Goal: Task Accomplishment & Management: Manage account settings

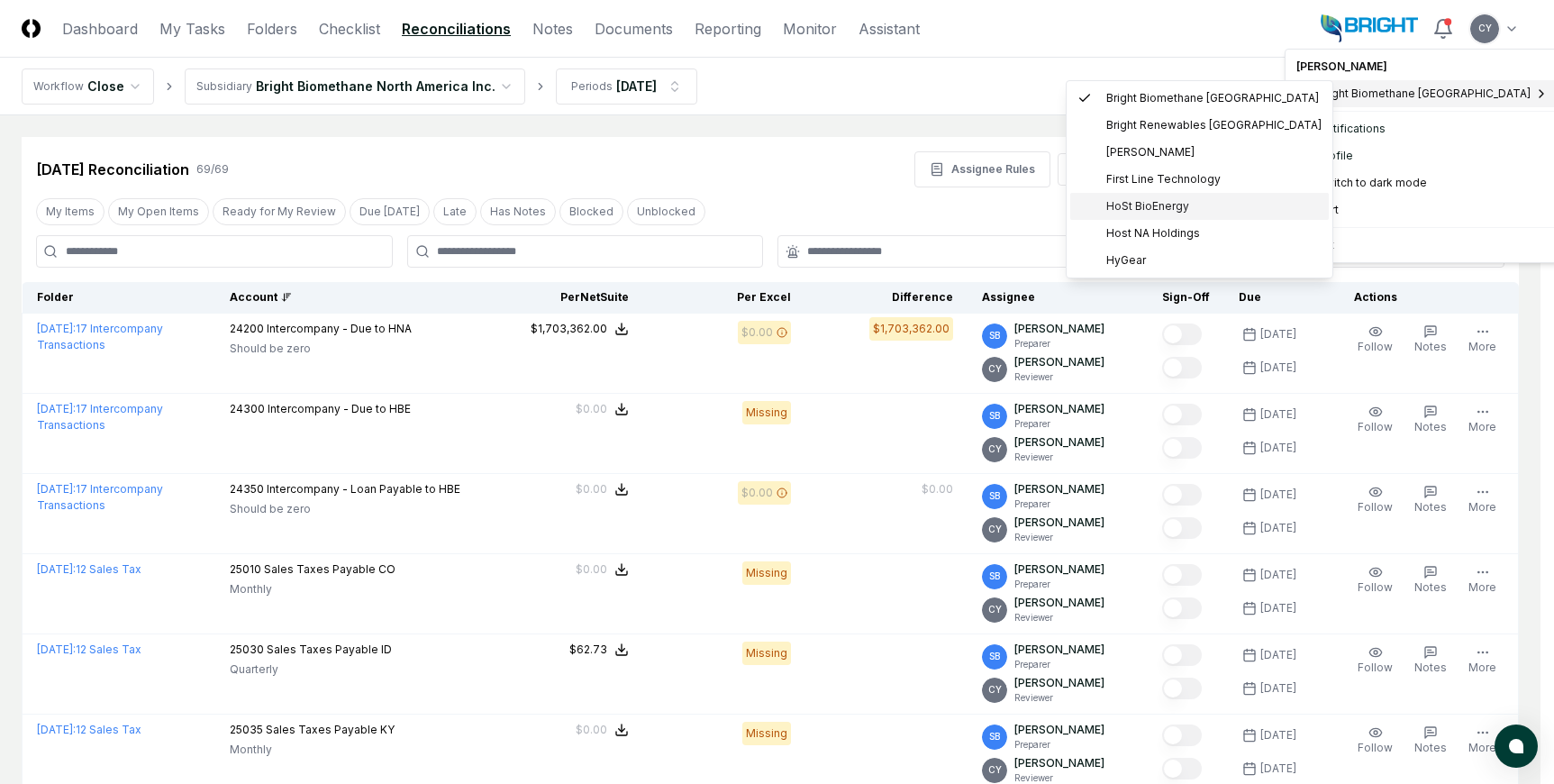
click at [1146, 204] on span "HoSt BioEnergy" at bounding box center [1148, 206] width 83 height 16
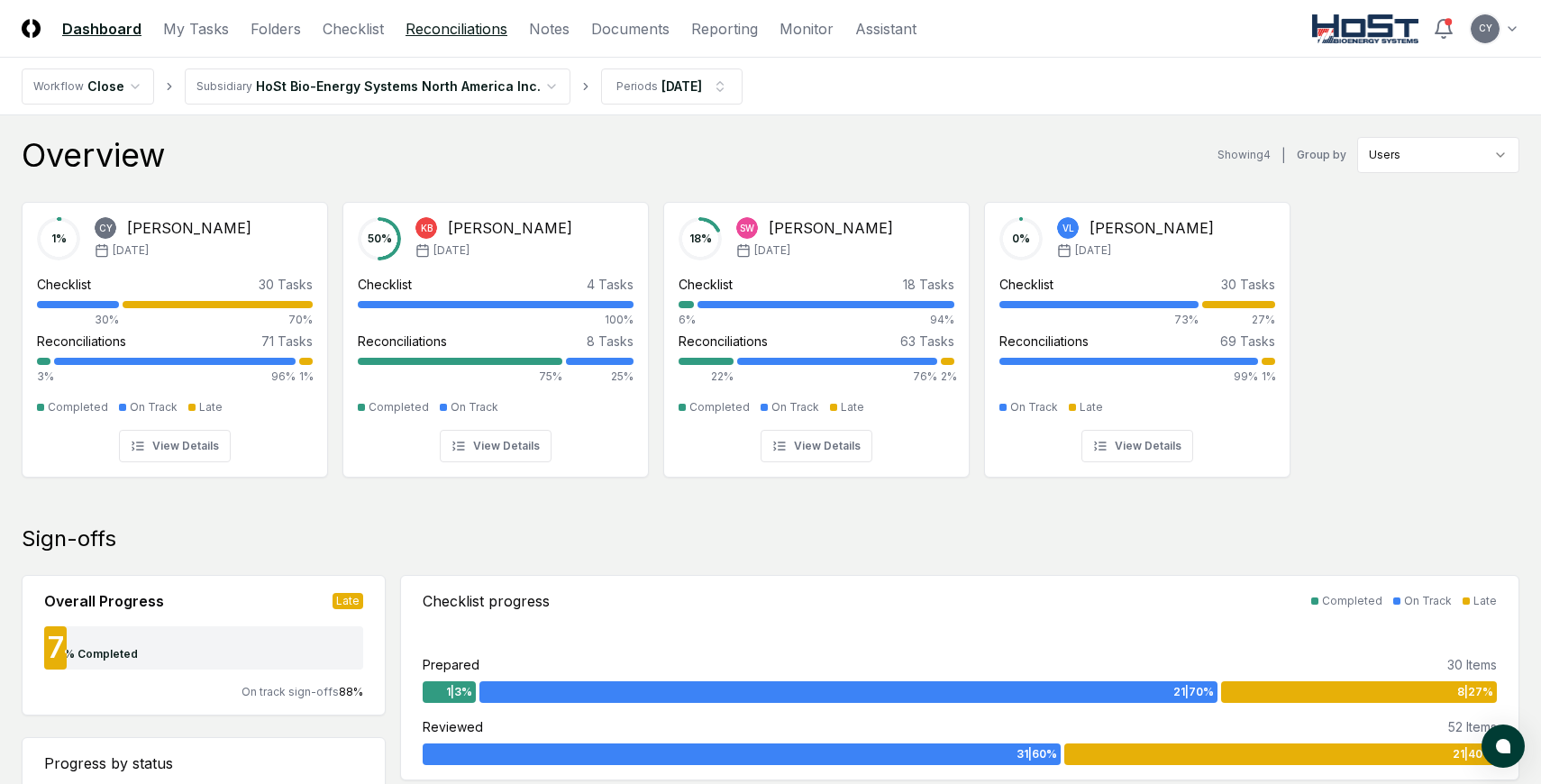
click at [454, 26] on link "Reconciliations" at bounding box center [456, 28] width 101 height 22
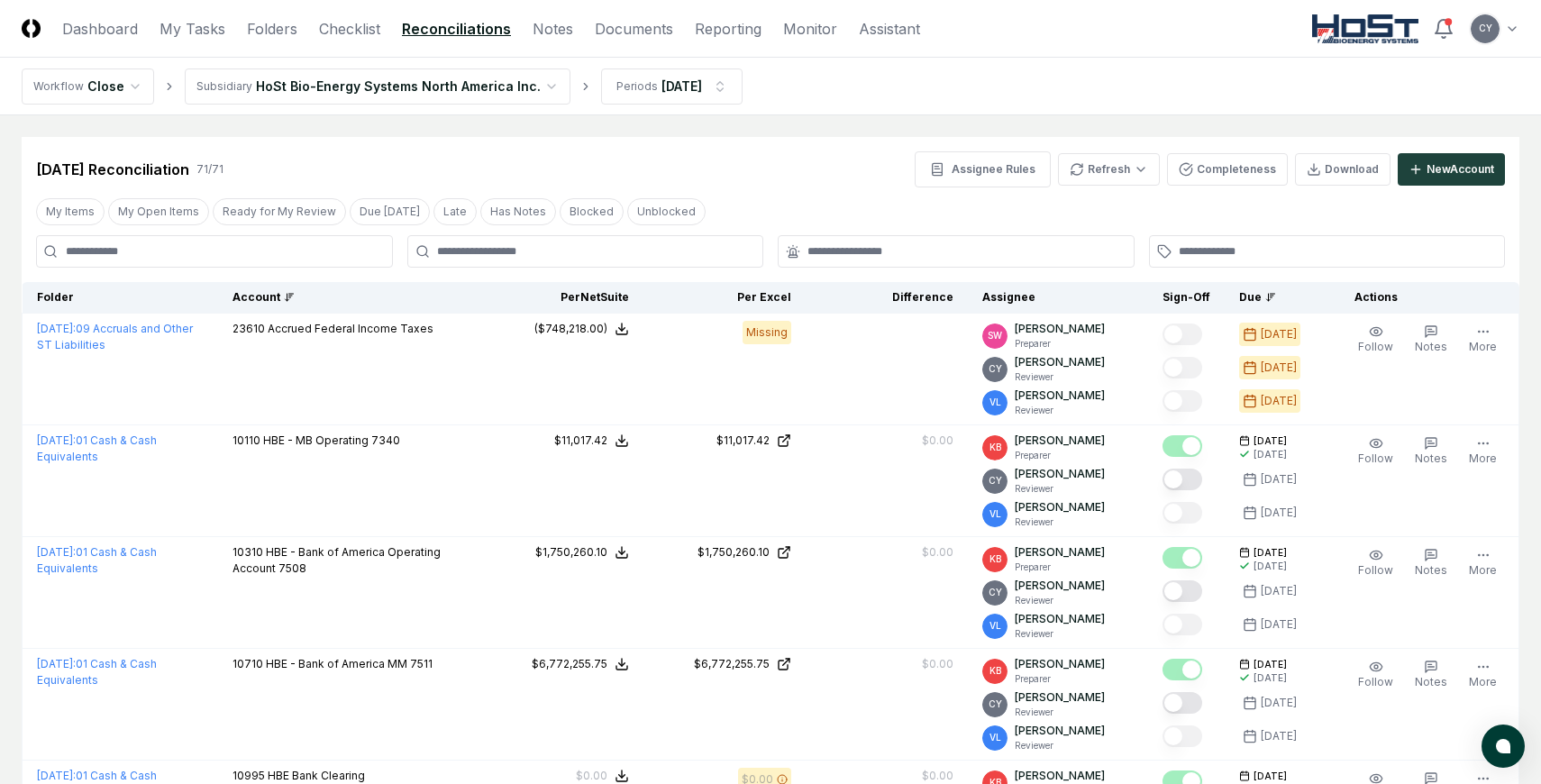
click at [268, 295] on div "Account" at bounding box center [350, 297] width 235 height 16
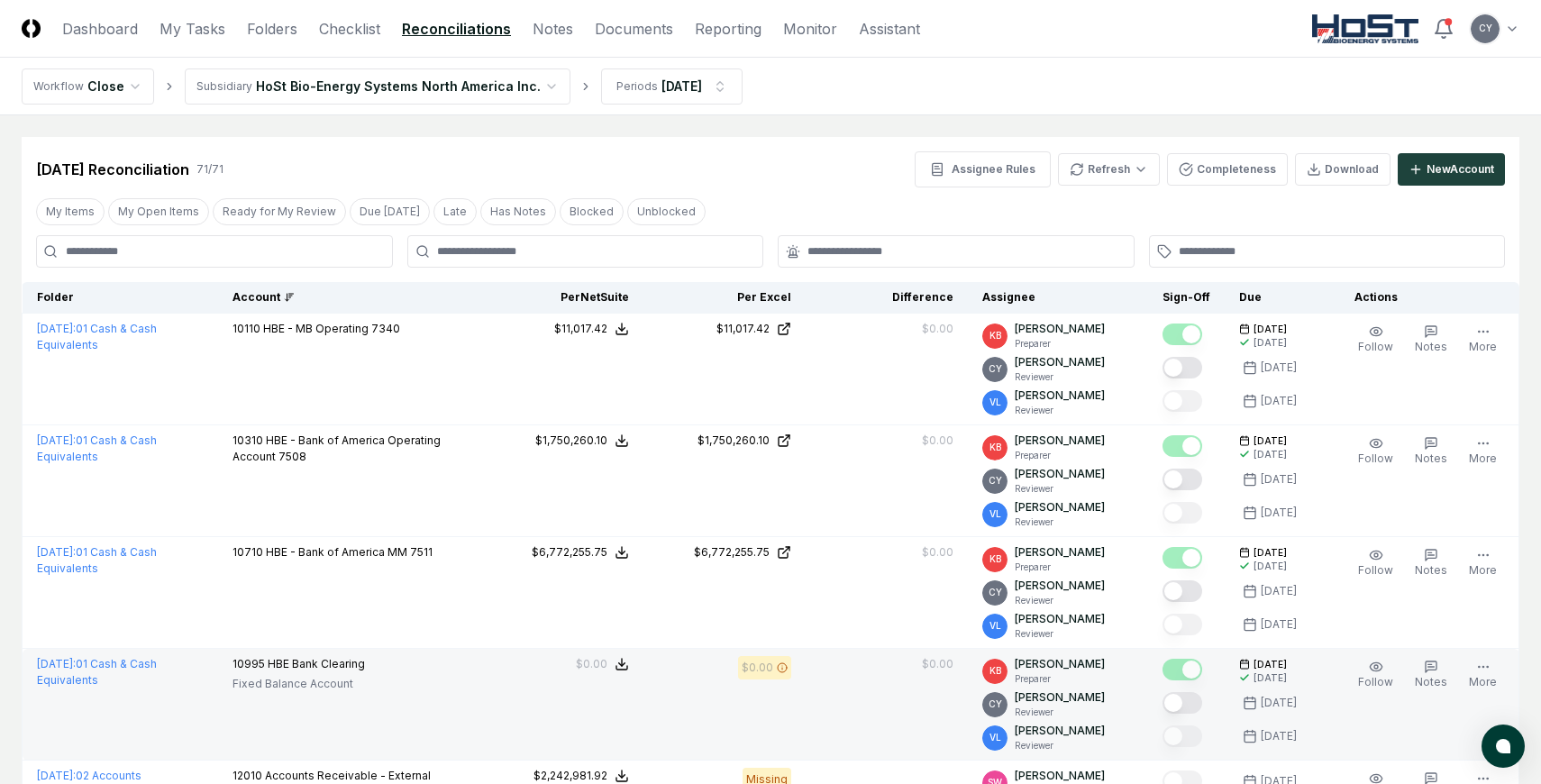
click at [1198, 704] on button "Mark complete" at bounding box center [1182, 702] width 39 height 22
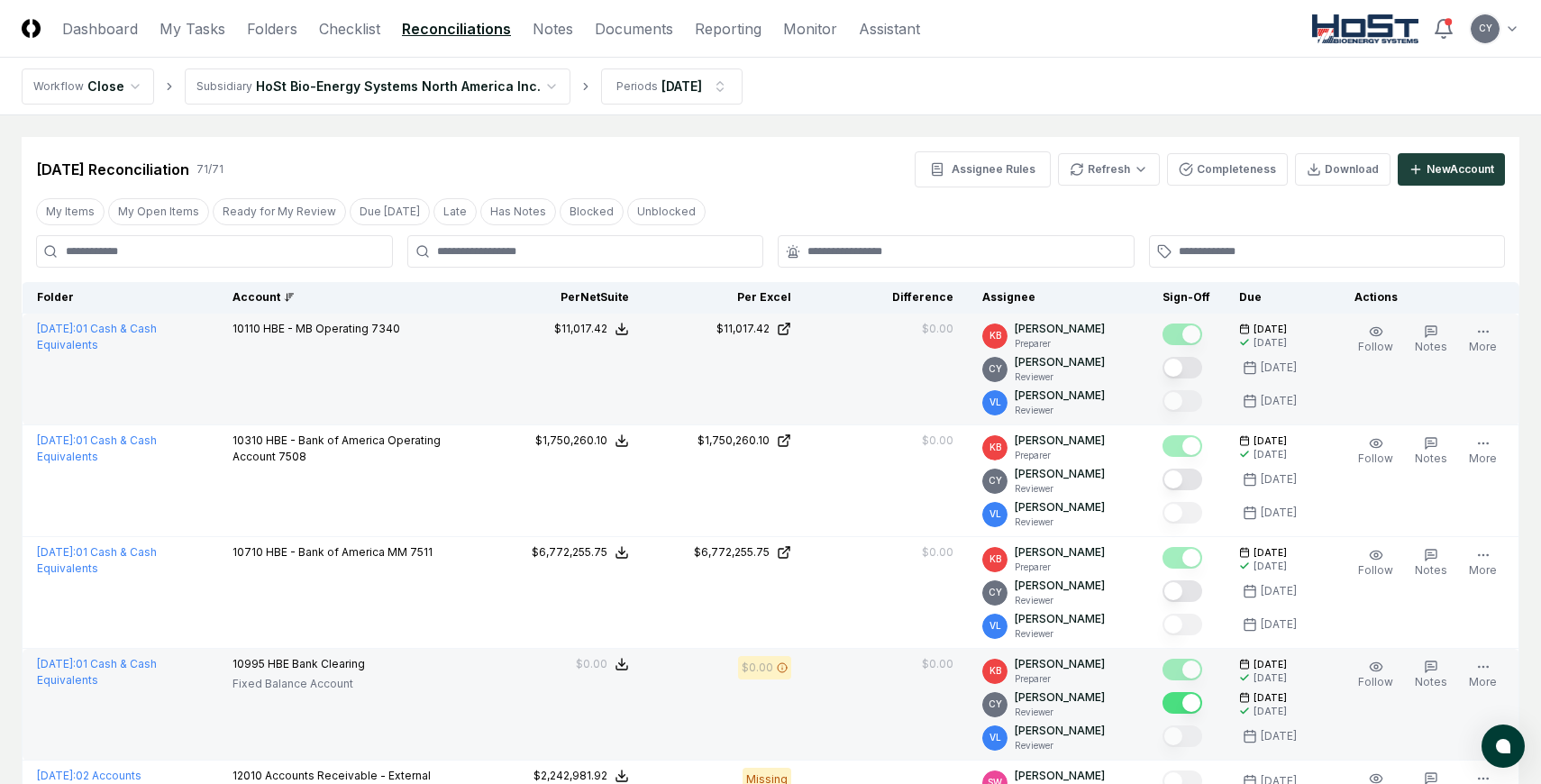
click at [1196, 364] on button "Mark complete" at bounding box center [1182, 367] width 39 height 22
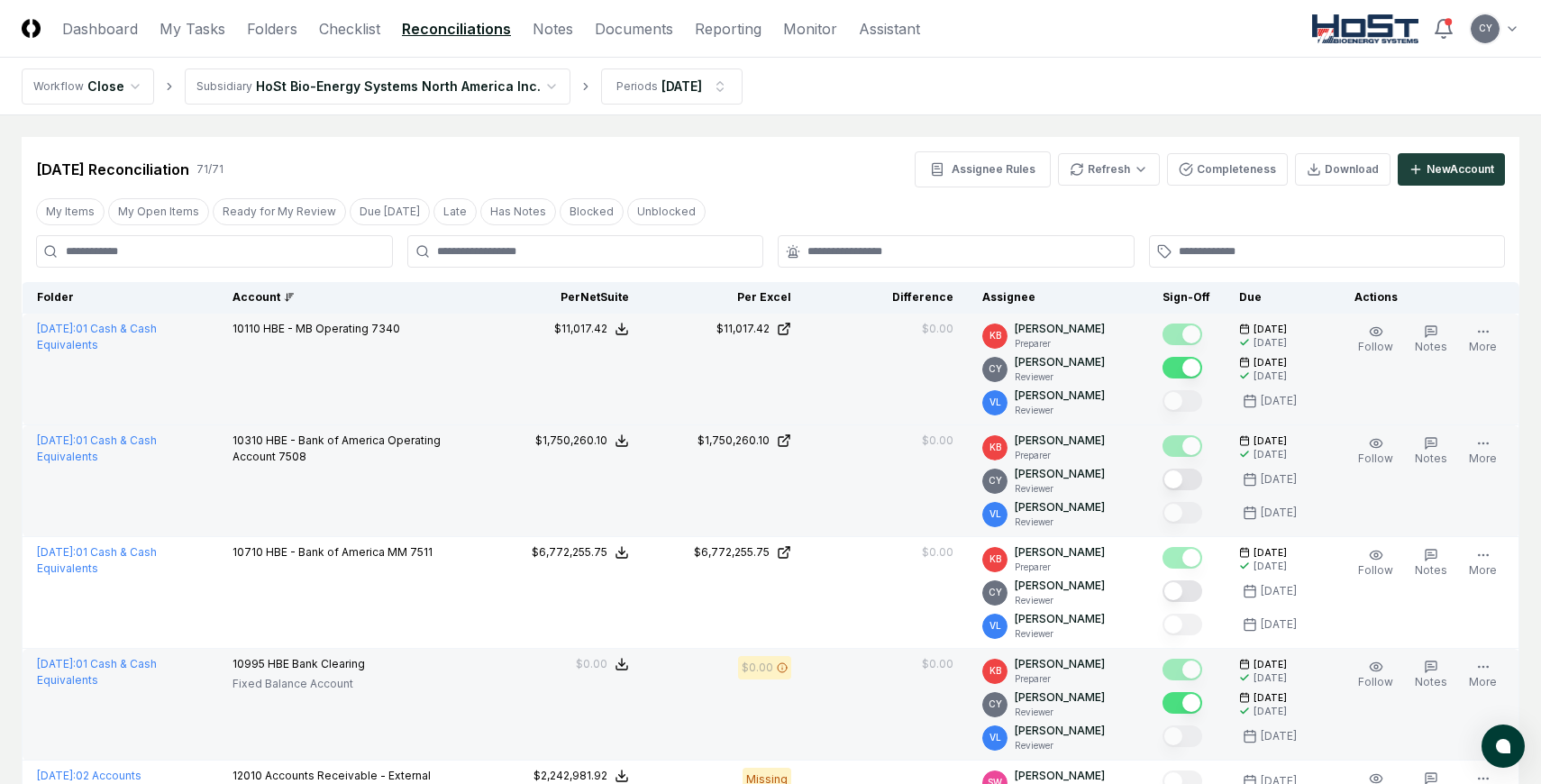
click at [1196, 476] on button "Mark complete" at bounding box center [1182, 479] width 39 height 22
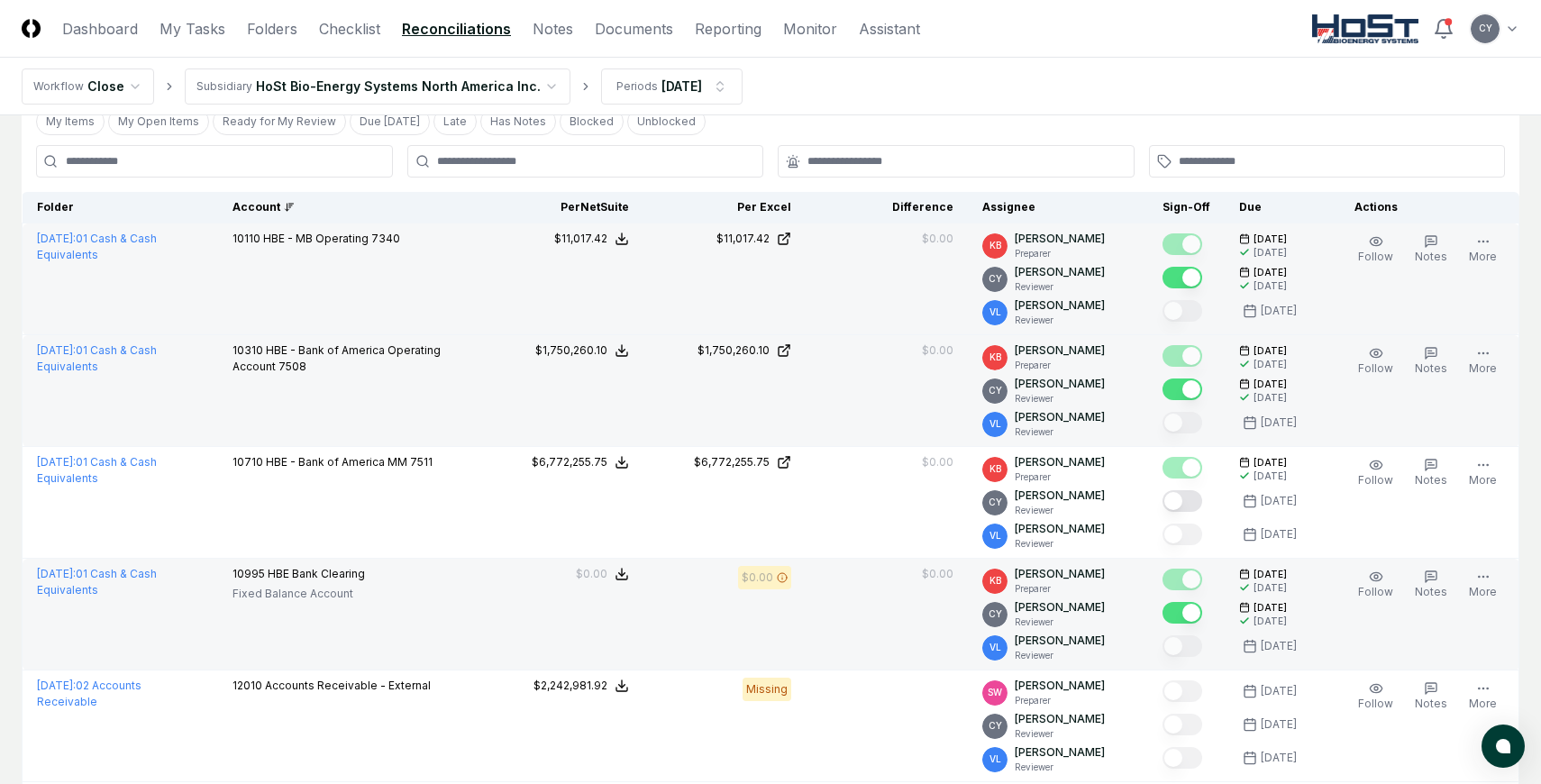
scroll to position [180, 0]
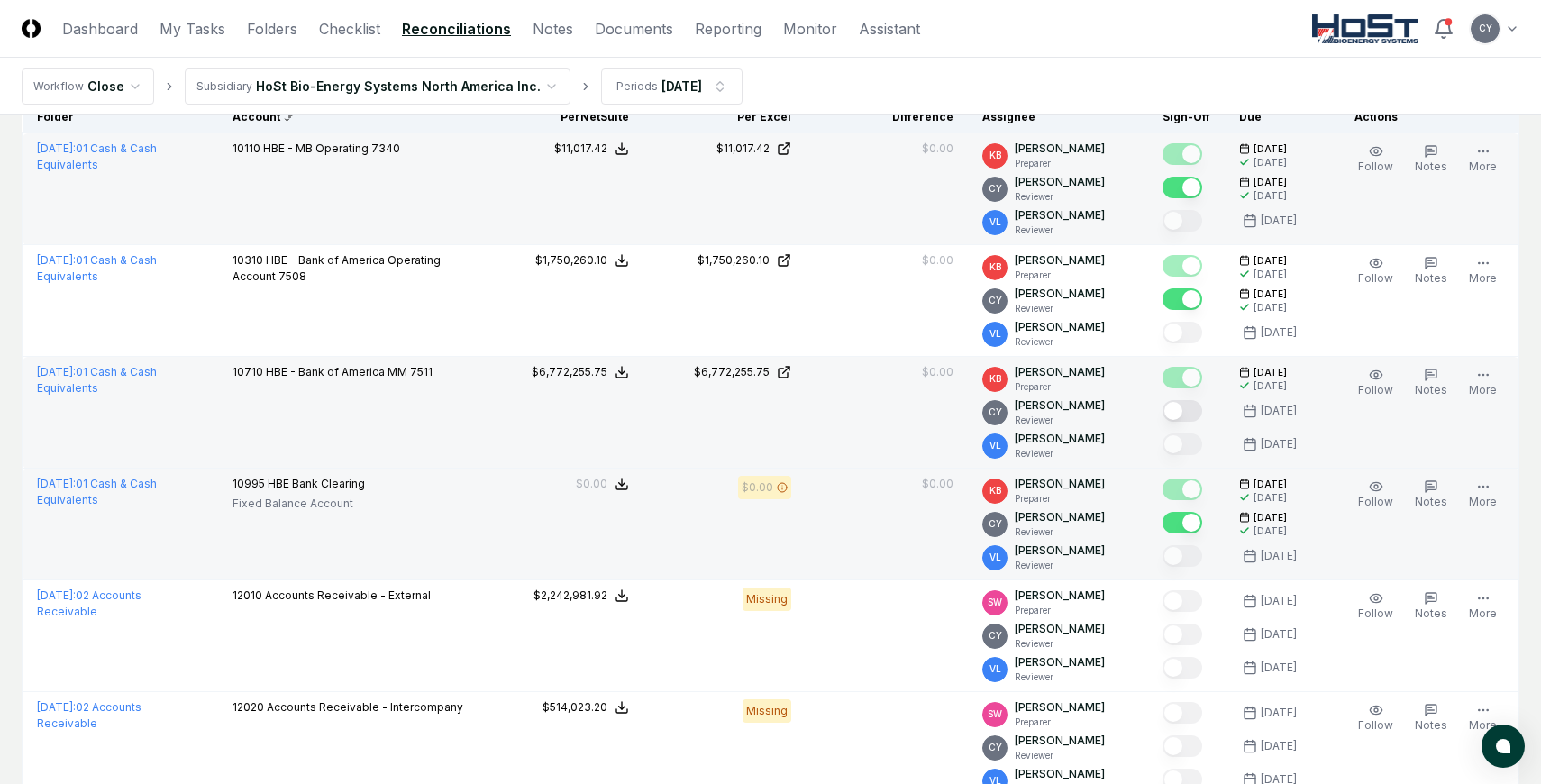
click at [1202, 411] on button "Mark complete" at bounding box center [1182, 410] width 39 height 22
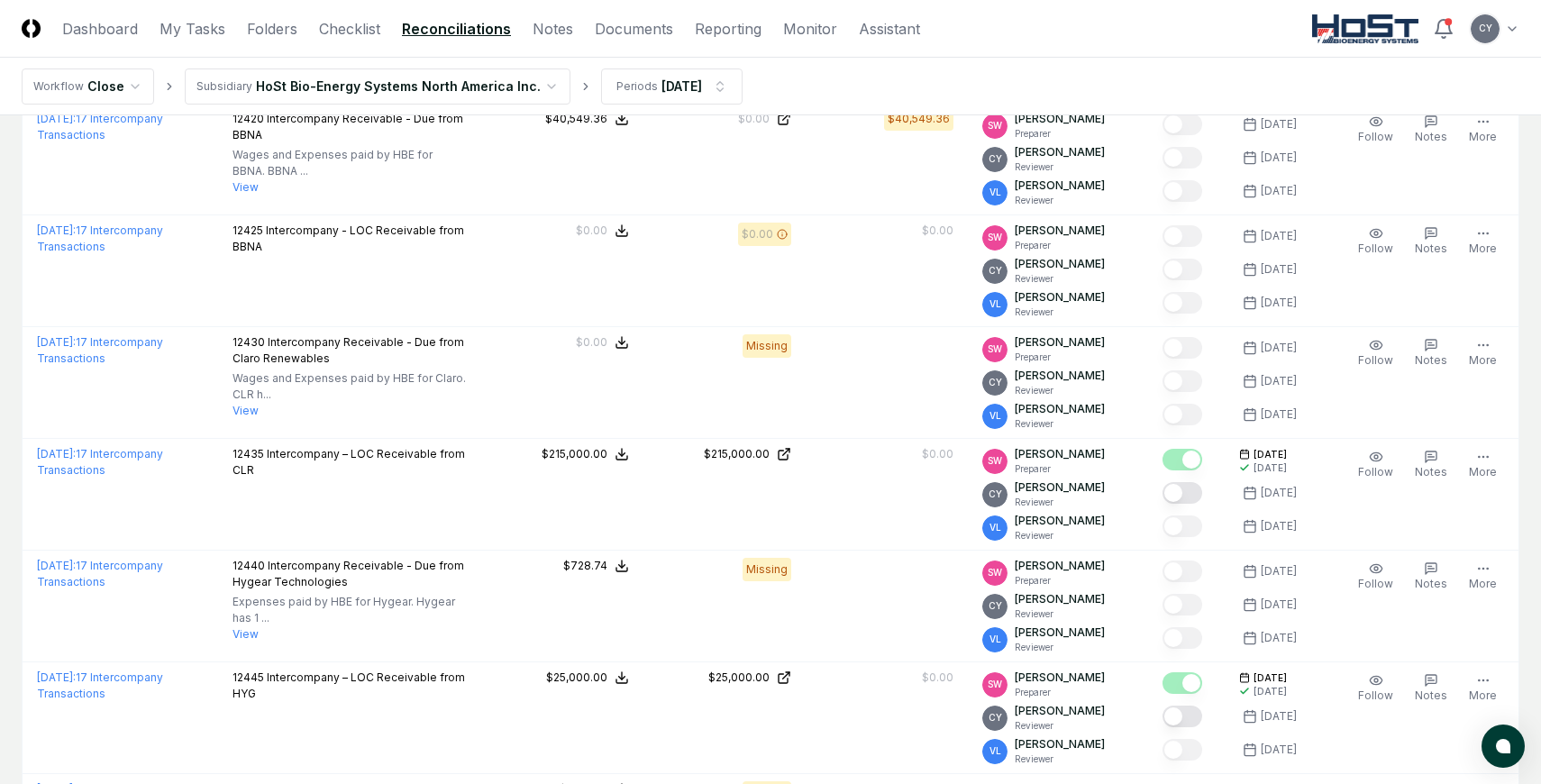
scroll to position [901, 0]
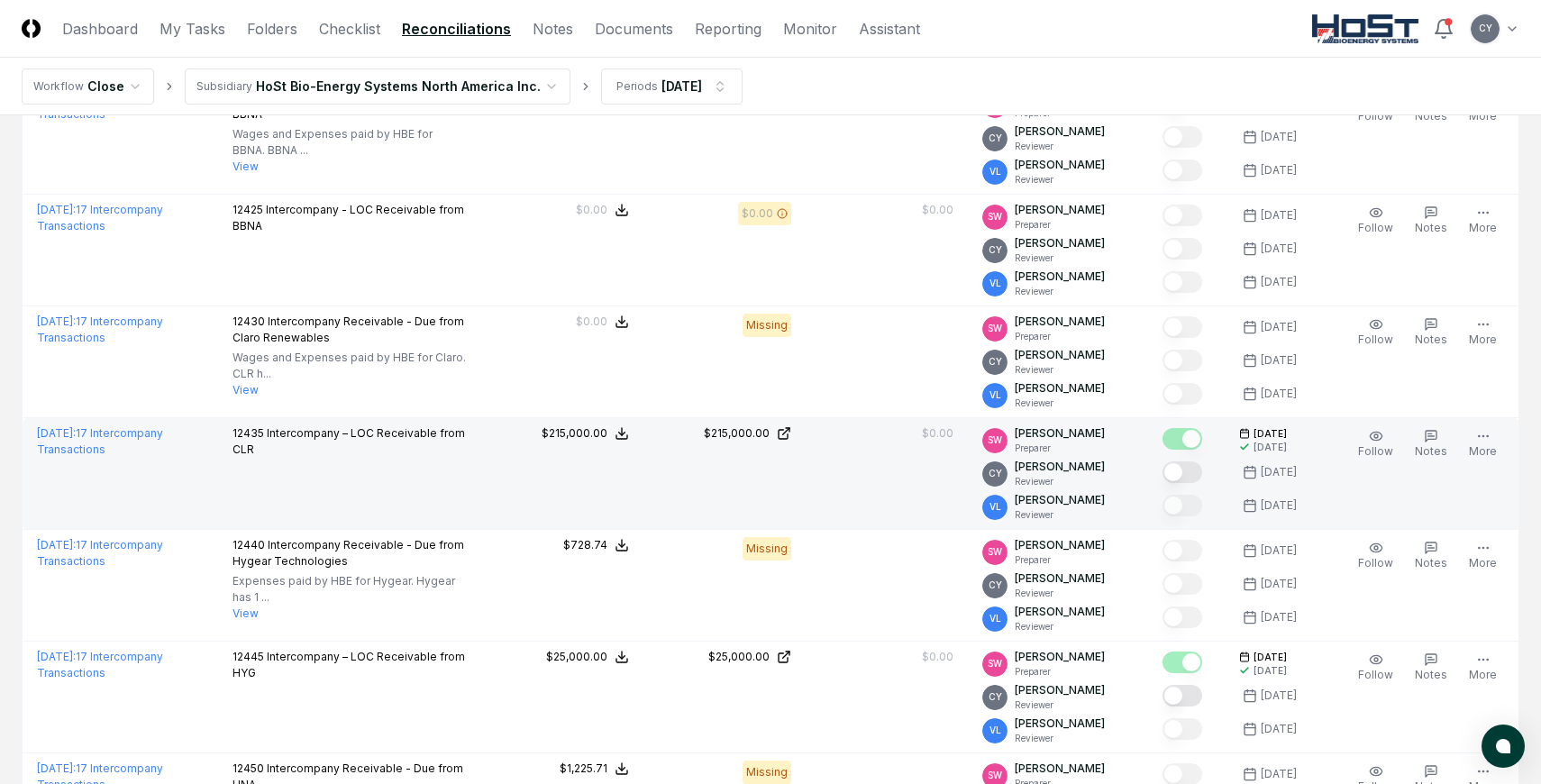
click at [1202, 471] on button "Mark complete" at bounding box center [1182, 471] width 39 height 22
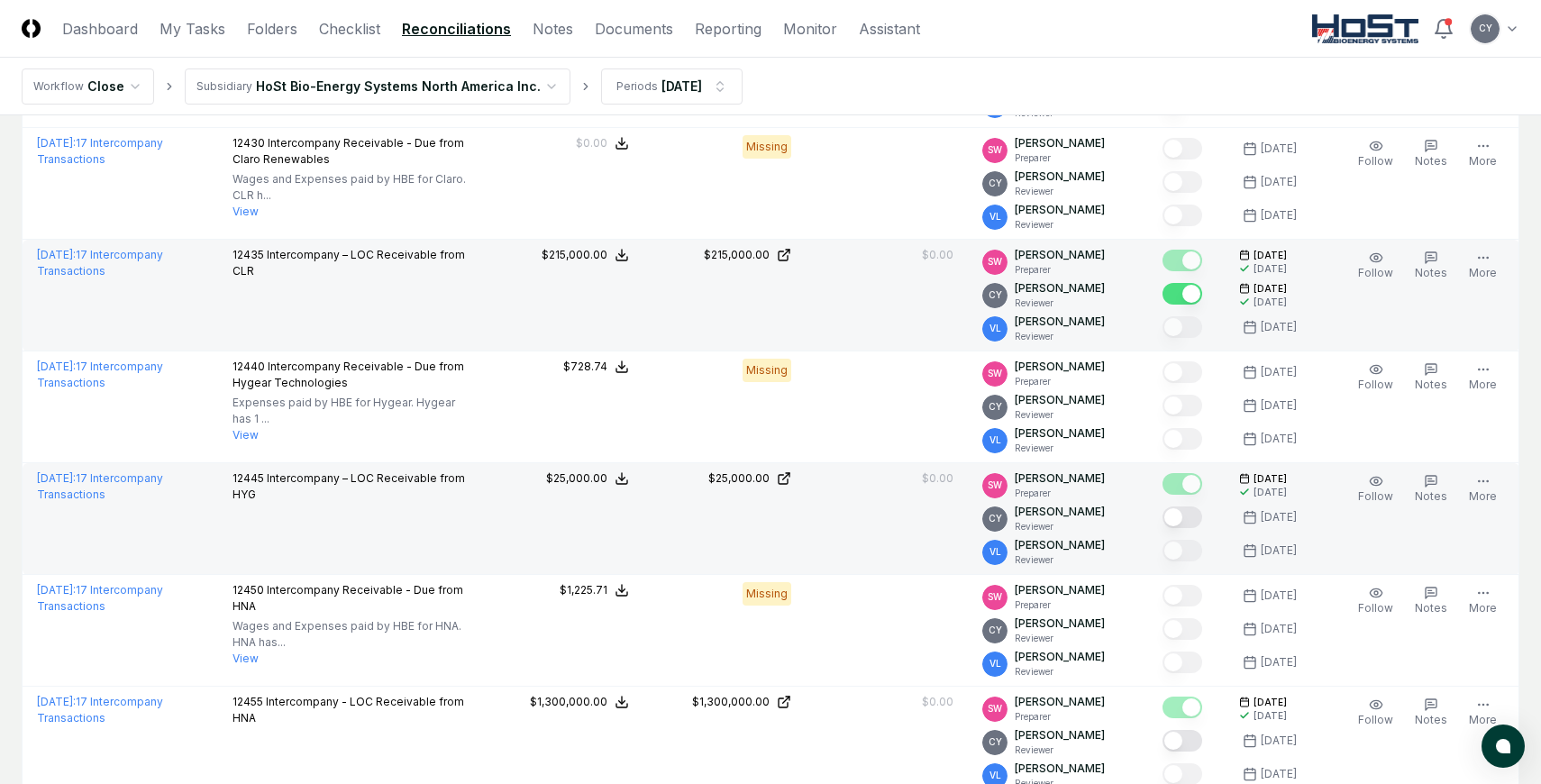
scroll to position [1082, 0]
click at [1200, 512] on button "Mark complete" at bounding box center [1182, 515] width 39 height 22
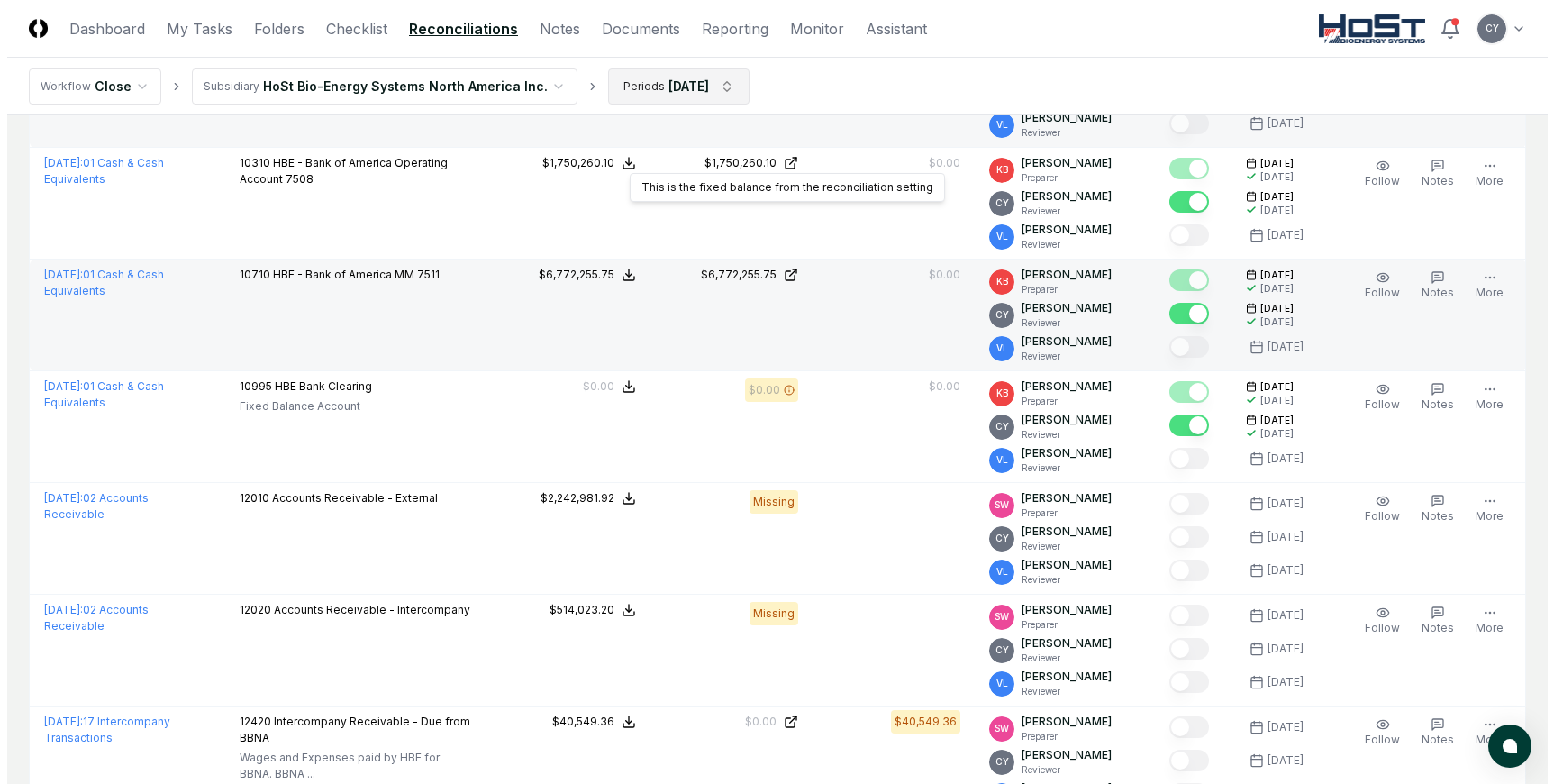
scroll to position [0, 0]
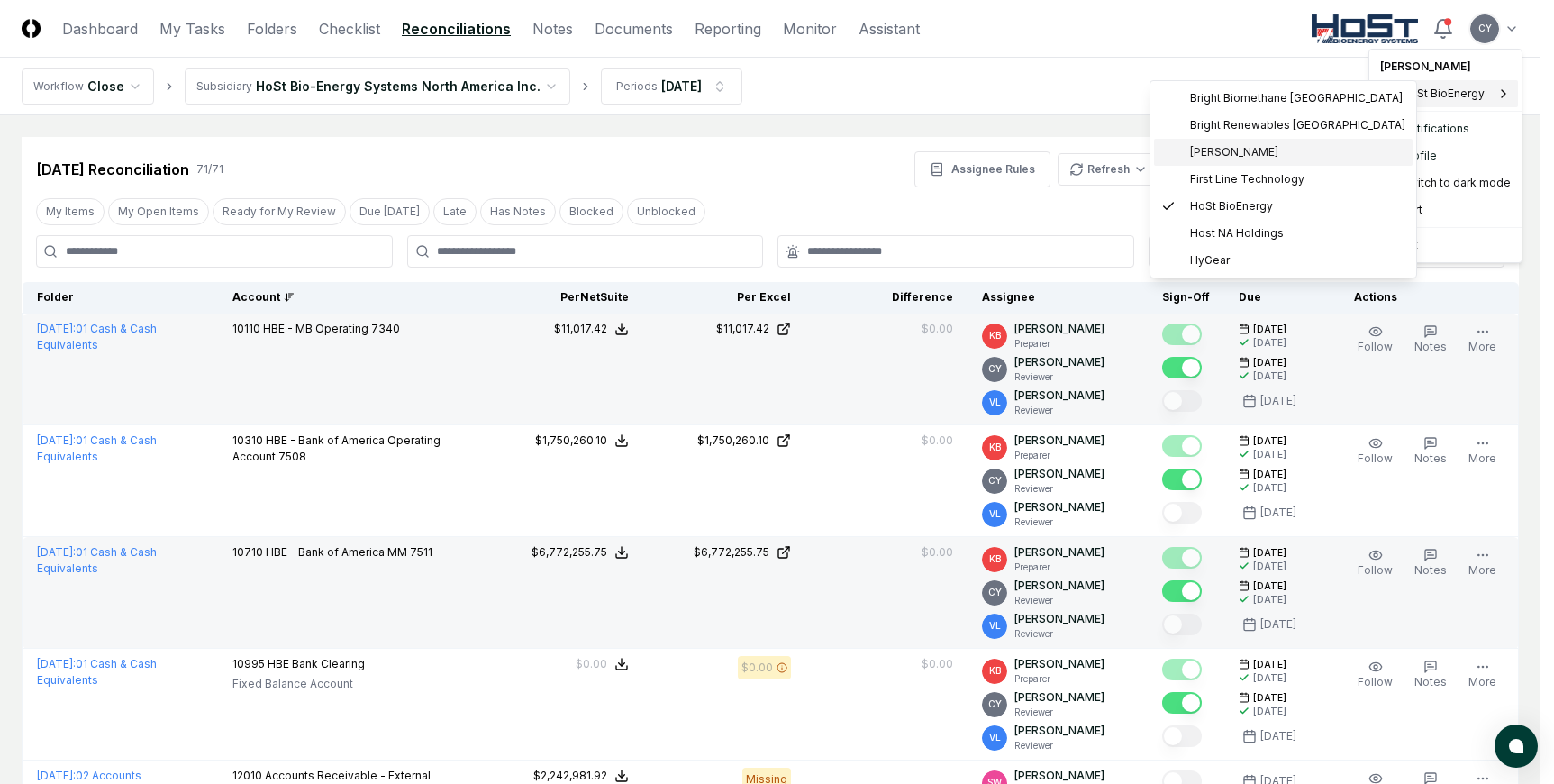
click at [1230, 146] on span "Claro Renewables" at bounding box center [1235, 152] width 88 height 16
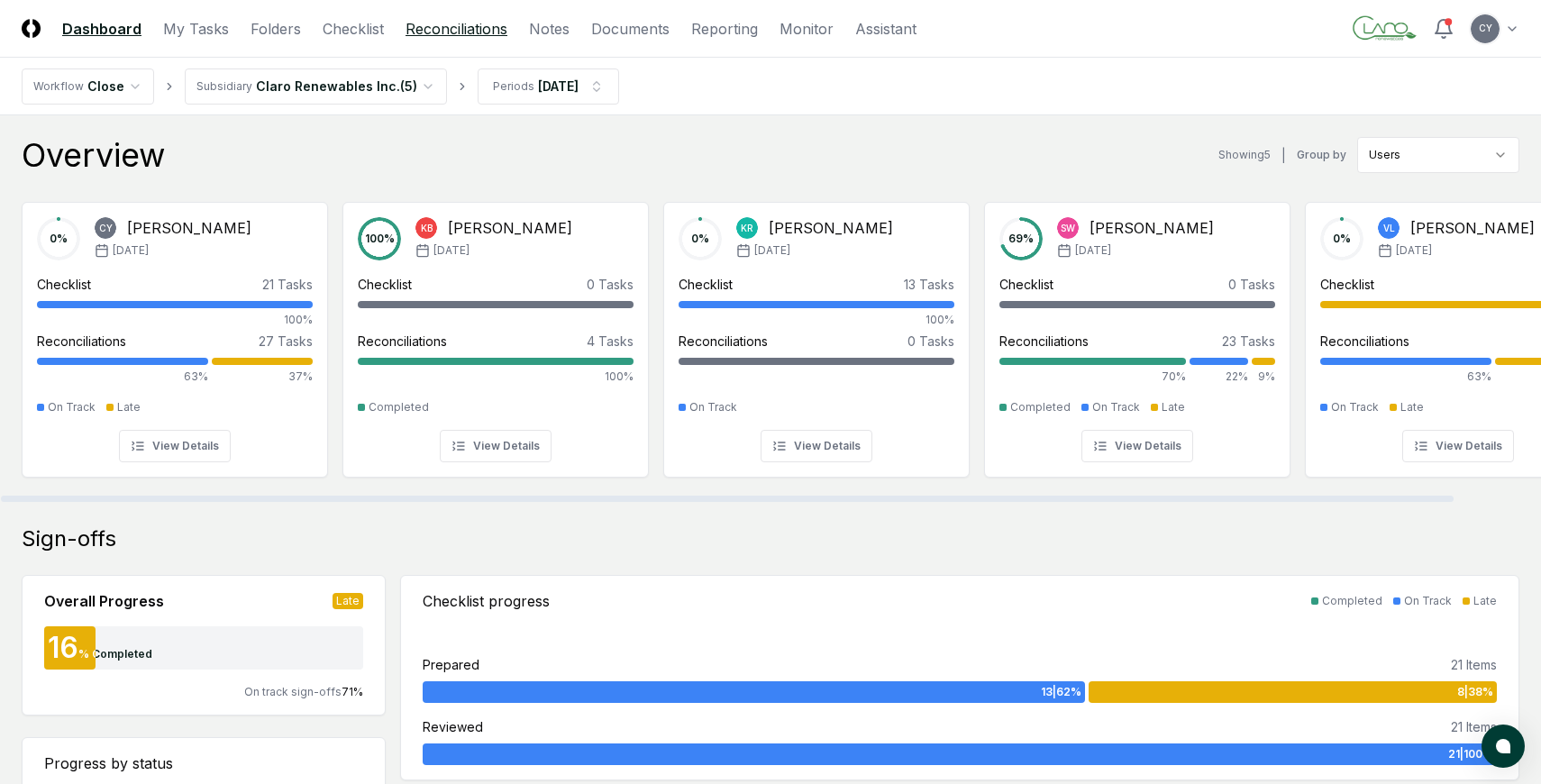
click at [424, 29] on link "Reconciliations" at bounding box center [456, 28] width 101 height 22
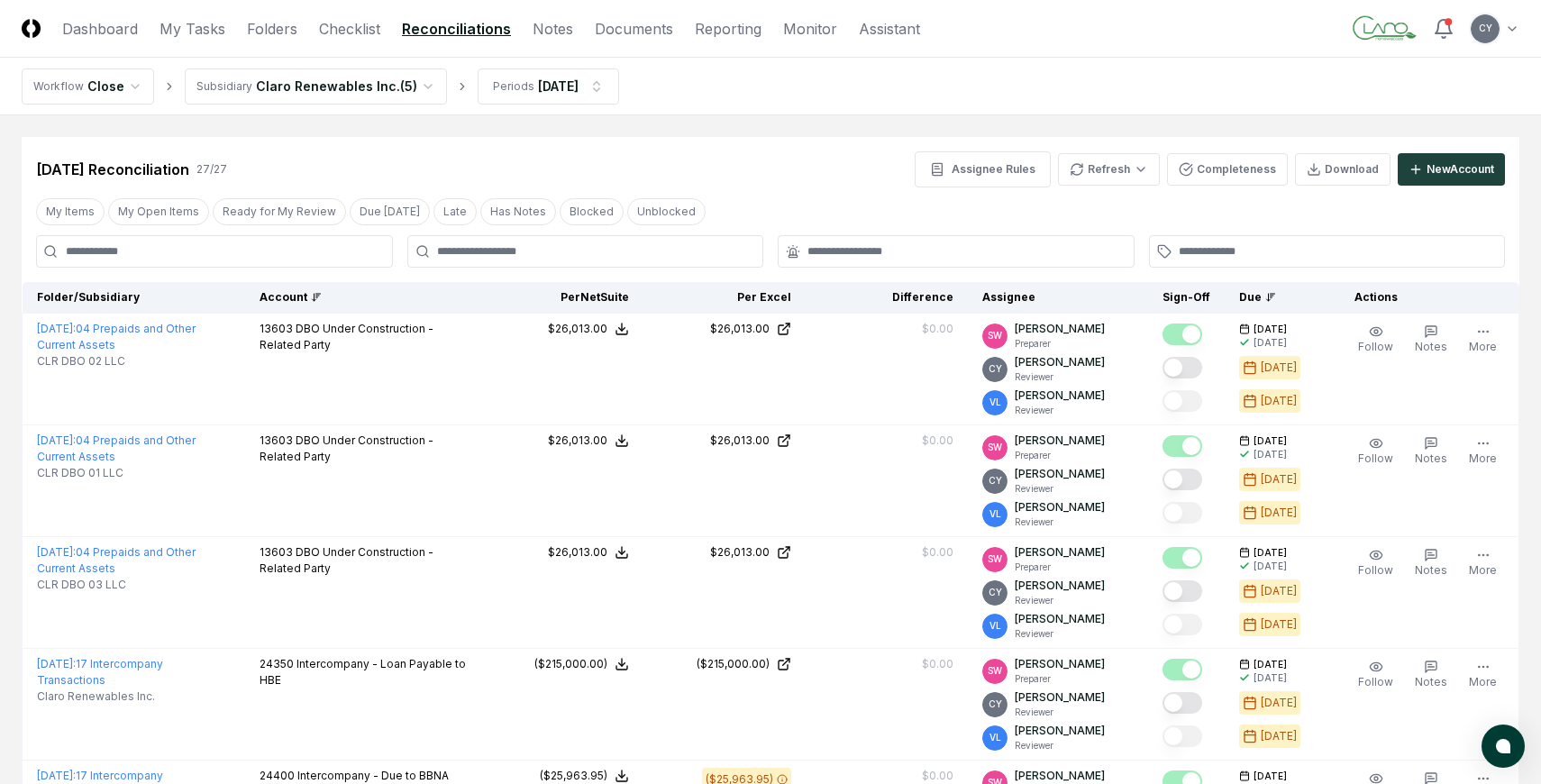
click at [305, 294] on div "Account" at bounding box center [362, 297] width 208 height 16
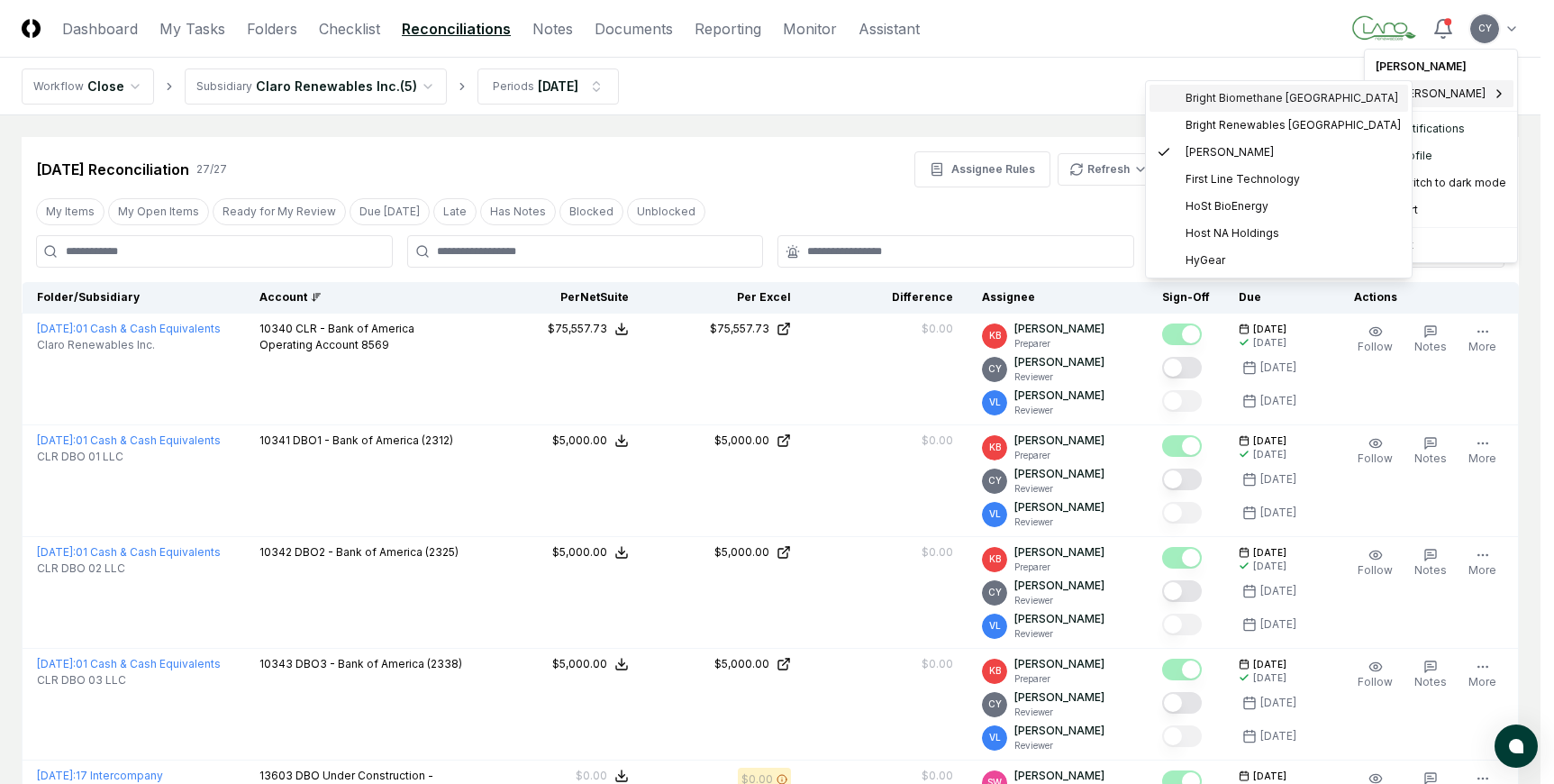
click at [1279, 91] on span "Bright Biomethane North America" at bounding box center [1292, 98] width 212 height 16
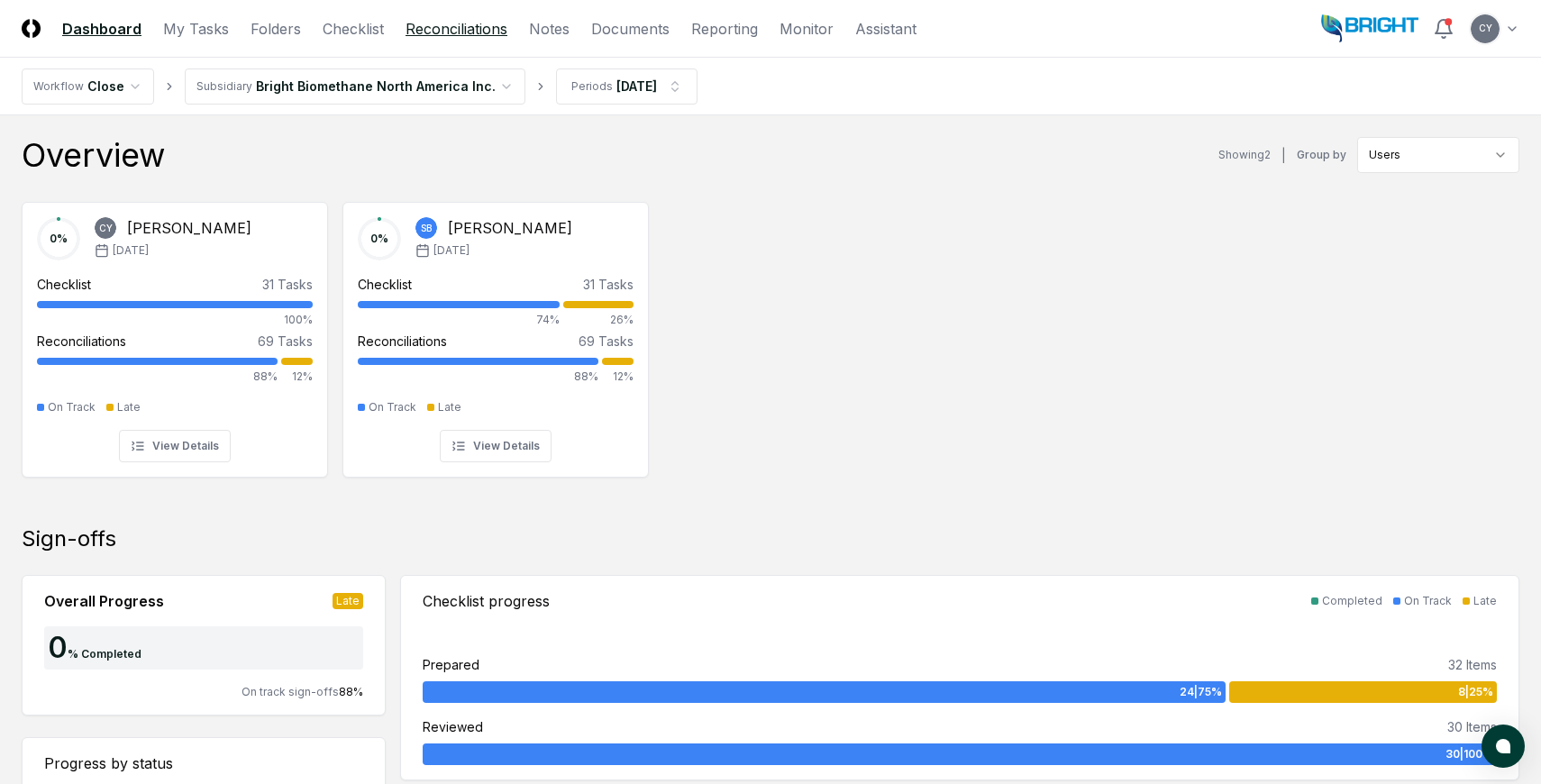
click at [461, 29] on link "Reconciliations" at bounding box center [456, 28] width 101 height 22
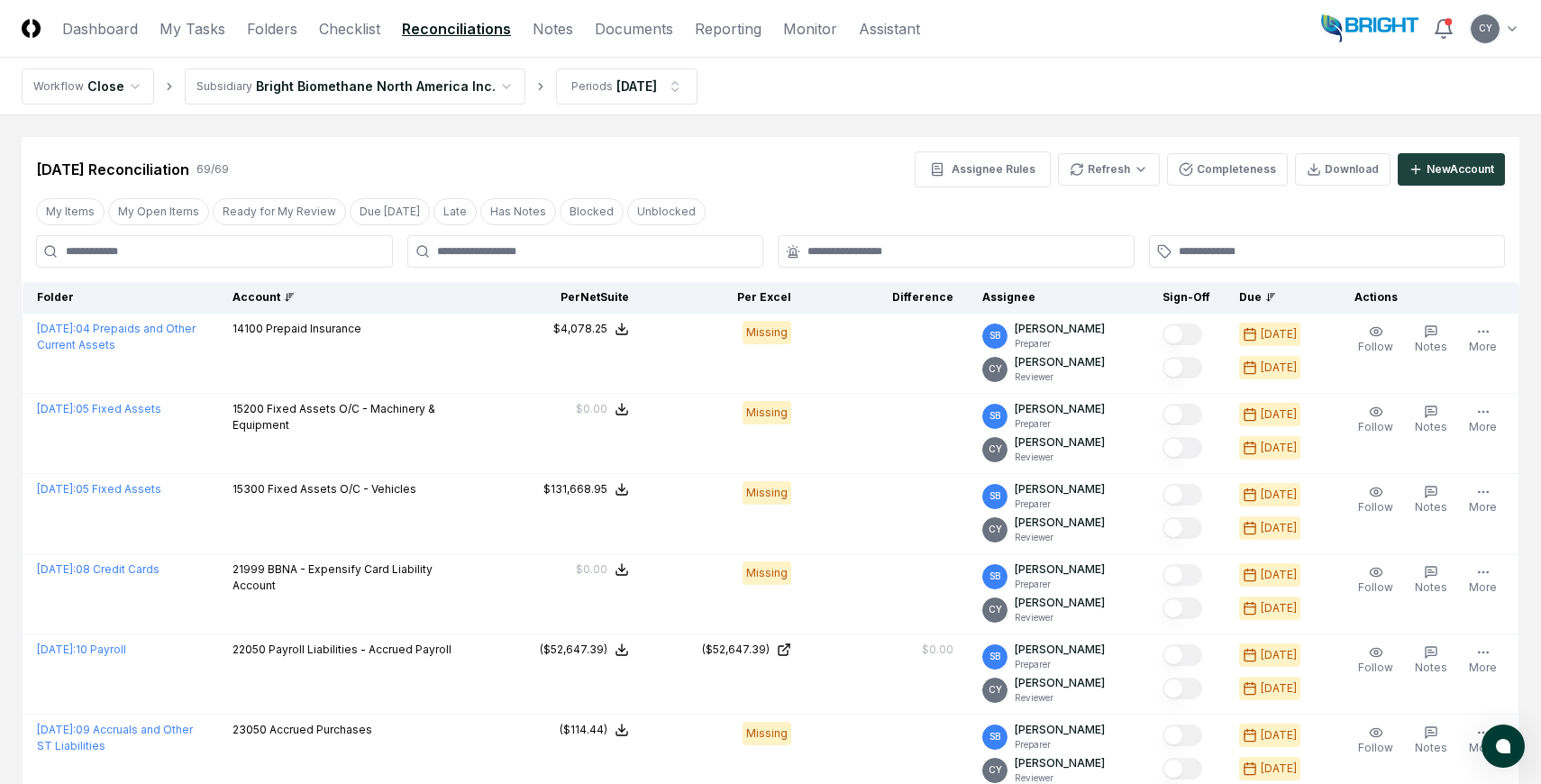
click at [280, 292] on div "Account" at bounding box center [350, 297] width 235 height 16
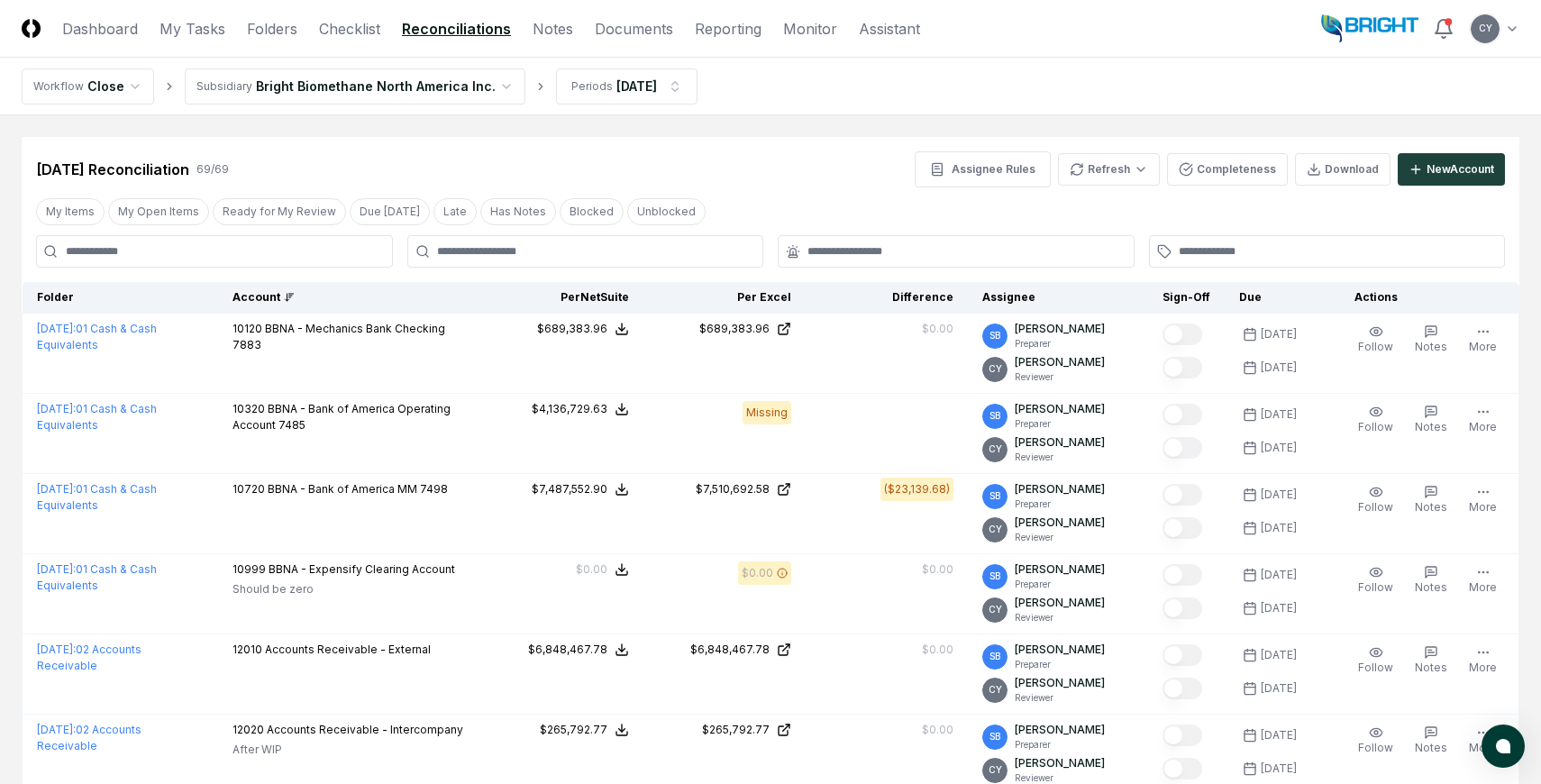
click at [830, 159] on div "[DATE] Reconciliation 69 / 69 Assignee Rules Refresh Completeness Download New …" at bounding box center [770, 169] width 1469 height 36
